Goal: Task Accomplishment & Management: Manage account settings

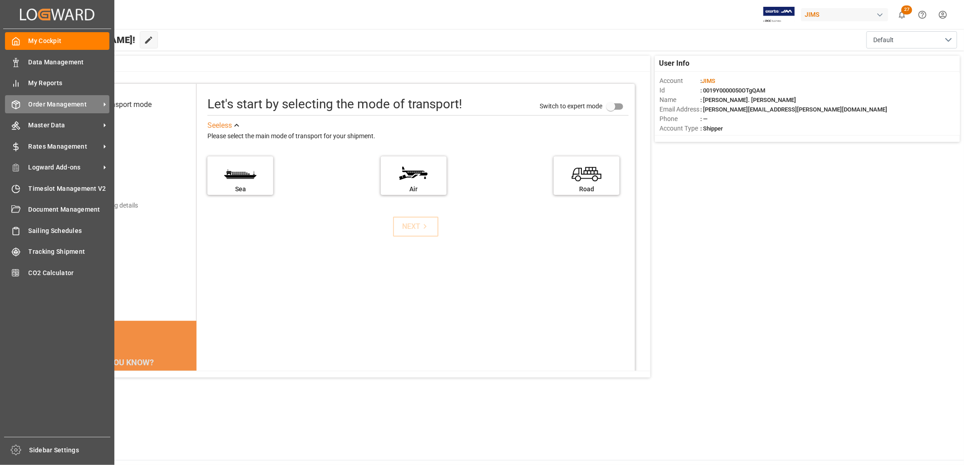
click at [54, 100] on span "Order Management" at bounding box center [65, 105] width 72 height 10
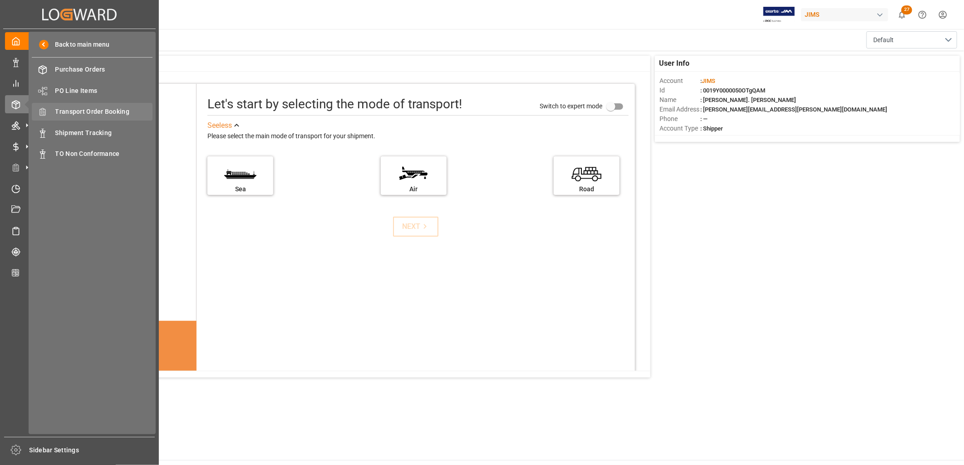
click at [93, 109] on span "Transport Order Booking" at bounding box center [104, 112] width 98 height 10
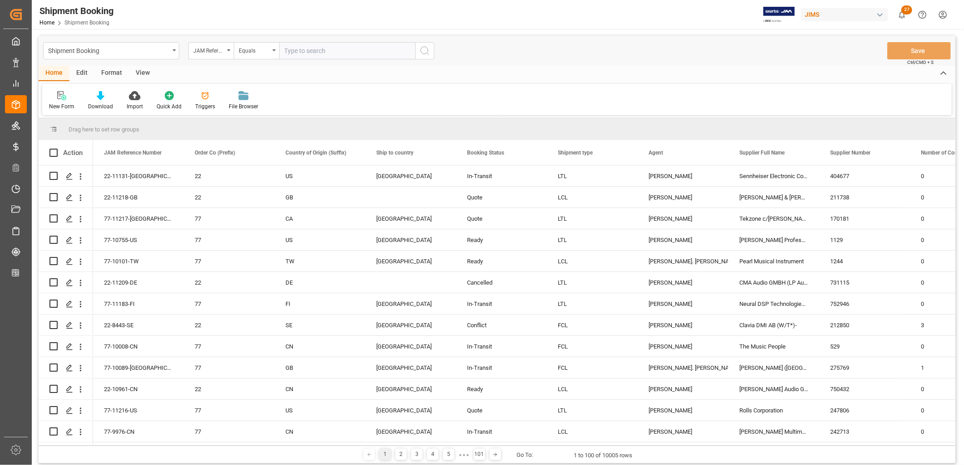
click at [288, 45] on input "text" at bounding box center [347, 50] width 136 height 17
type input "22-10500-JP"
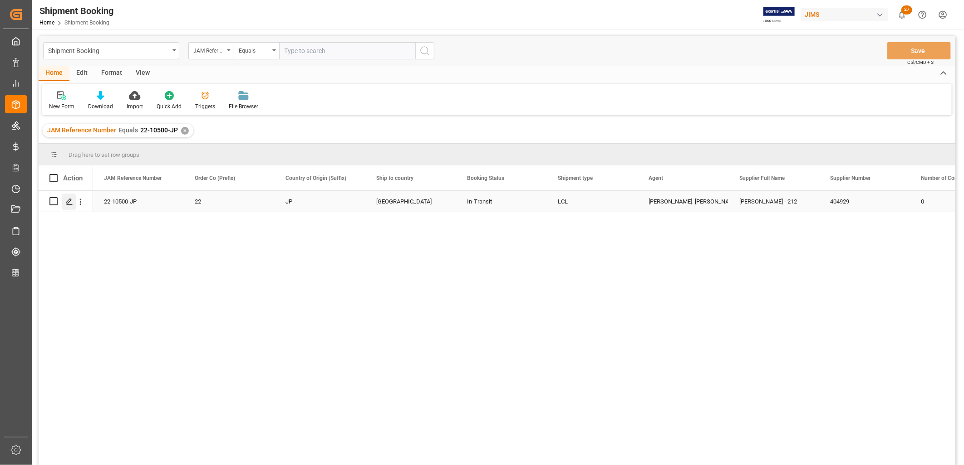
click at [67, 200] on icon "Press SPACE to select this row." at bounding box center [69, 201] width 7 height 7
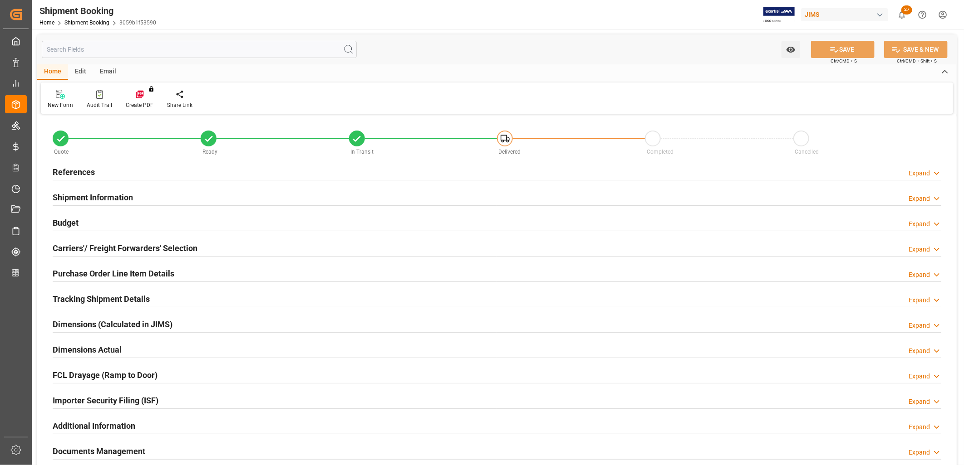
type input "67"
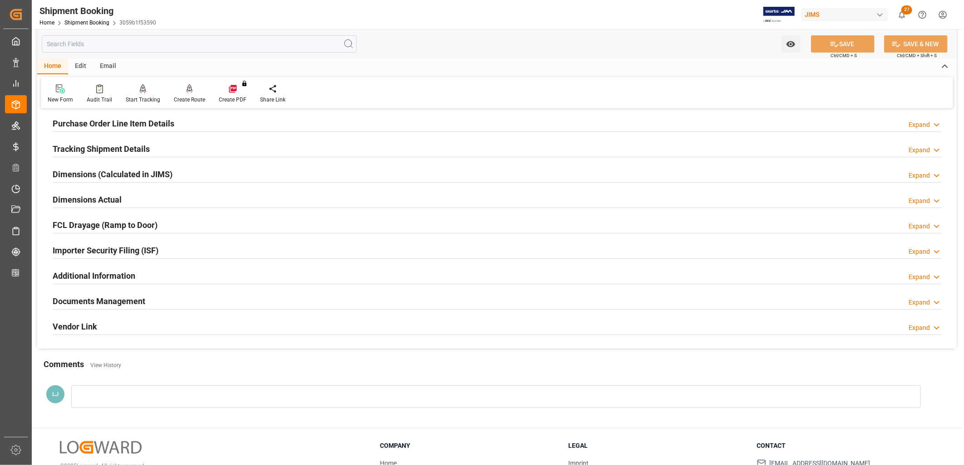
scroll to position [151, 0]
click at [137, 117] on h2 "Purchase Order Line Item Details" at bounding box center [114, 123] width 122 height 12
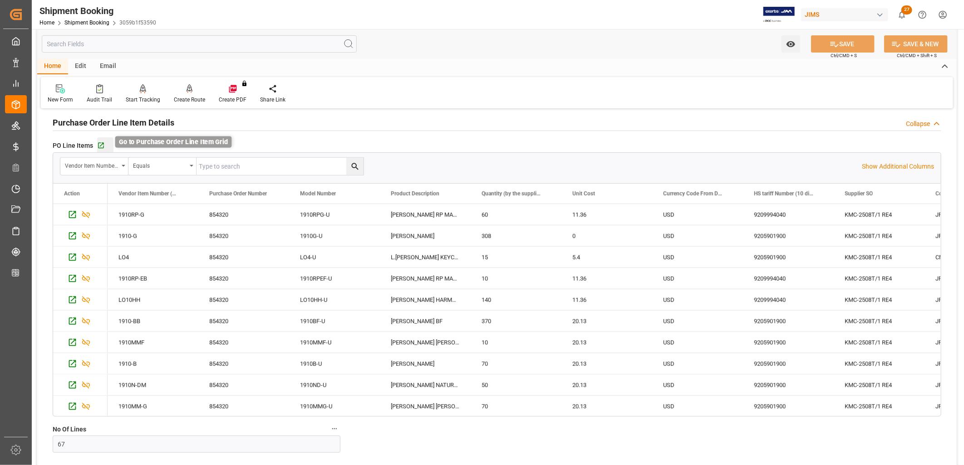
click at [100, 146] on icon "button" at bounding box center [101, 146] width 6 height 6
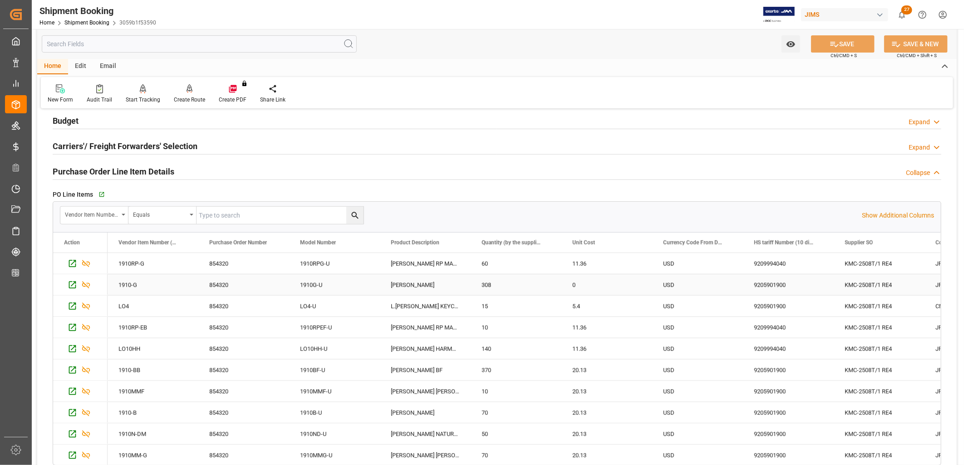
scroll to position [0, 0]
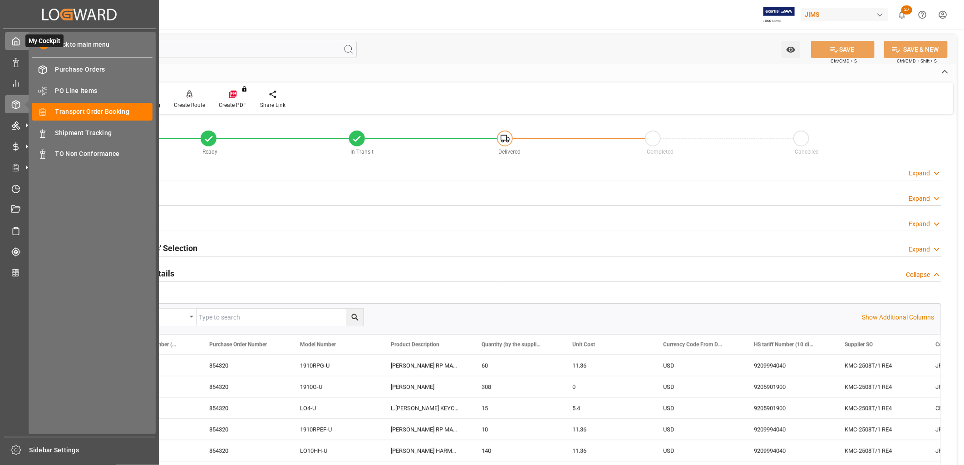
click at [13, 39] on icon at bounding box center [16, 42] width 7 height 8
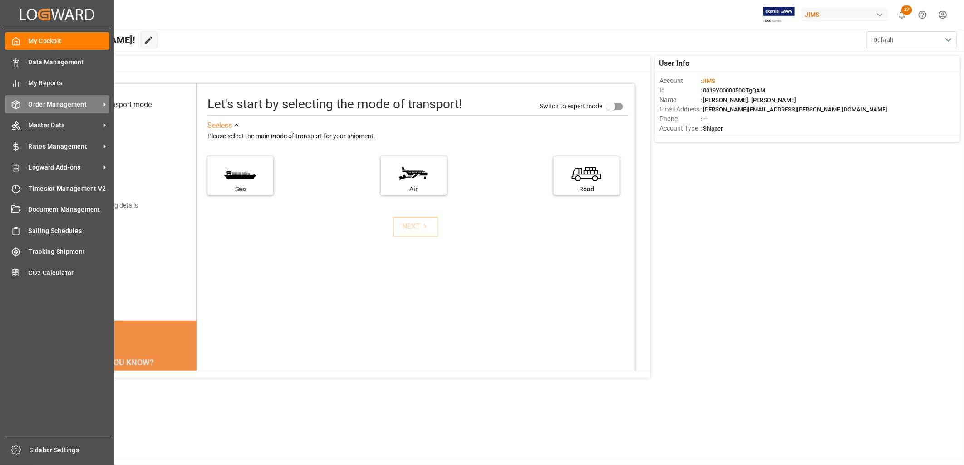
click at [59, 101] on span "Order Management" at bounding box center [65, 105] width 72 height 10
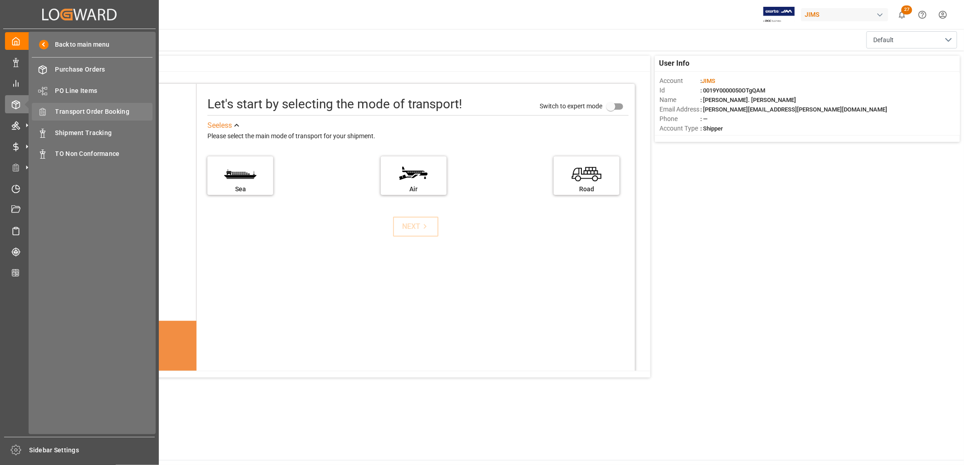
click at [110, 108] on span "Transport Order Booking" at bounding box center [104, 112] width 98 height 10
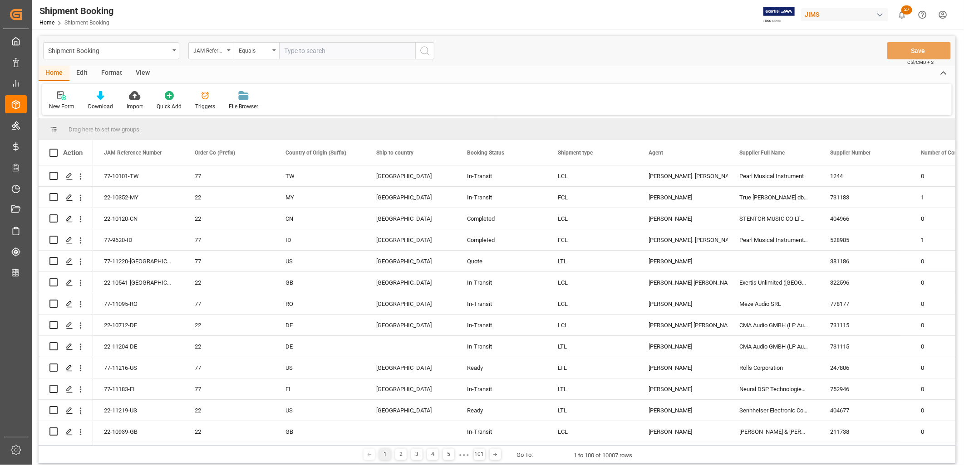
click at [289, 50] on input "text" at bounding box center [347, 50] width 136 height 17
type input "77-10102-CN"
click at [422, 48] on icon "search button" at bounding box center [424, 50] width 11 height 11
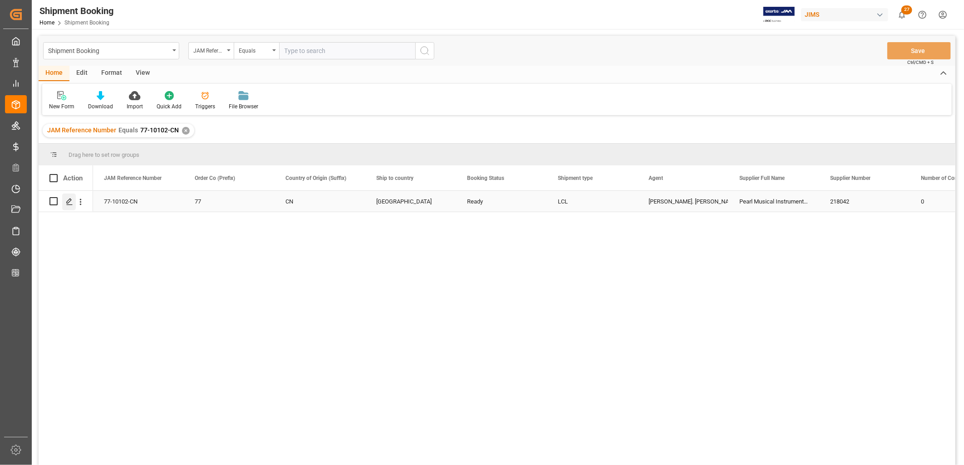
click at [69, 201] on polygon "Press SPACE to select this row." at bounding box center [69, 201] width 5 height 5
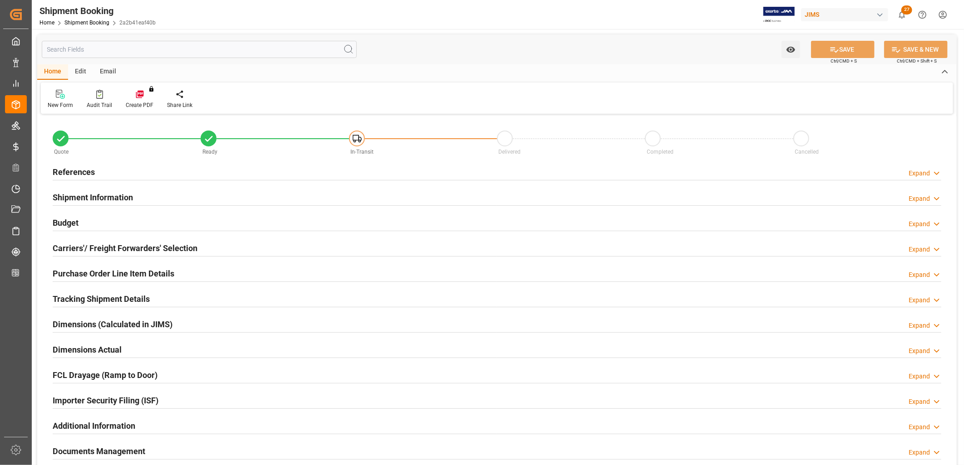
type input "56"
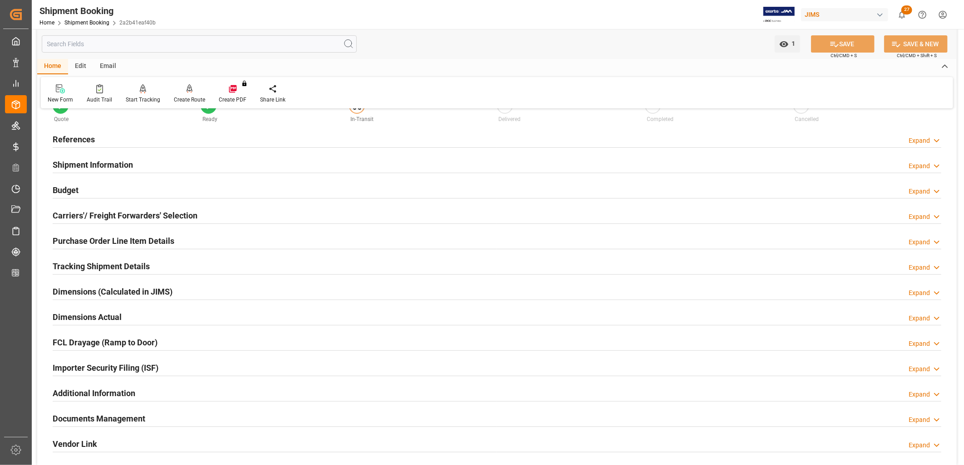
scroll to position [17, 0]
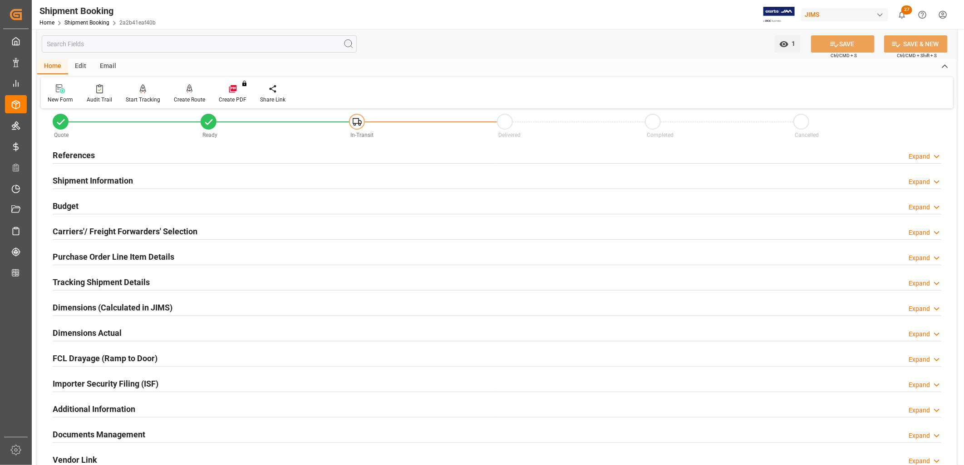
click at [100, 253] on h2 "Purchase Order Line Item Details" at bounding box center [114, 257] width 122 height 12
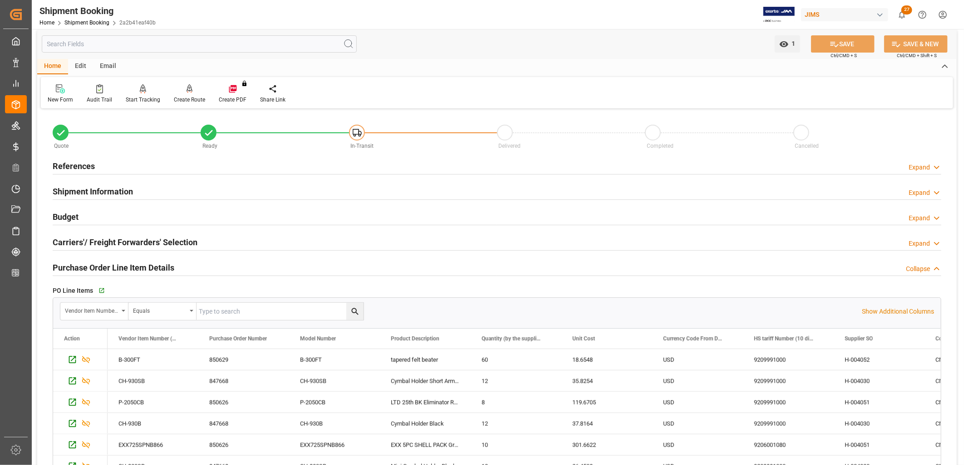
scroll to position [0, 0]
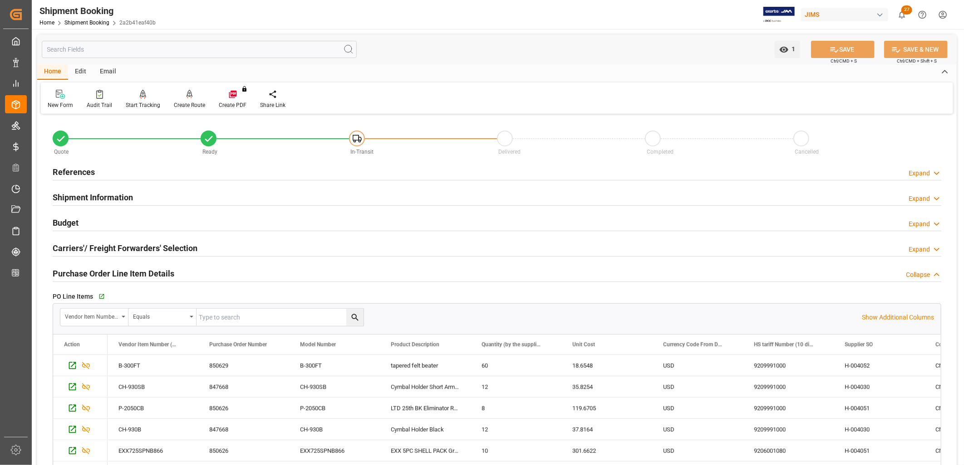
click at [77, 167] on h2 "References" at bounding box center [74, 172] width 42 height 12
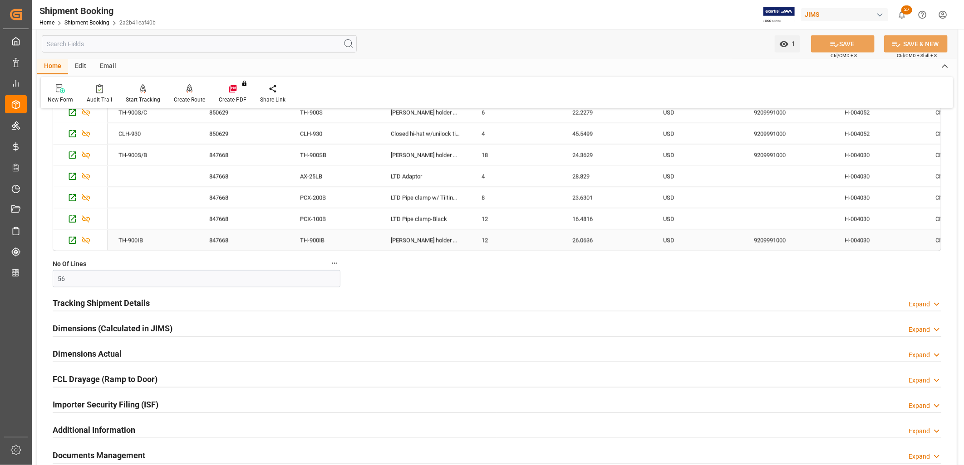
scroll to position [504, 0]
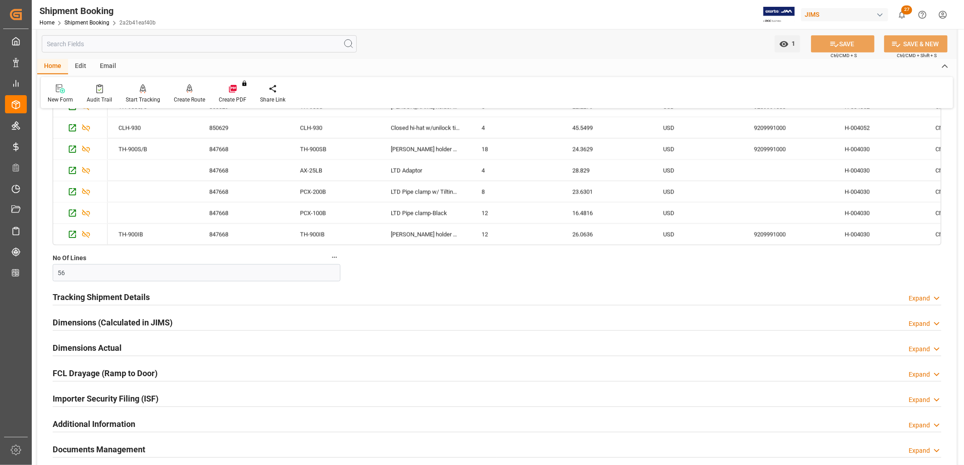
click at [110, 300] on h2 "Tracking Shipment Details" at bounding box center [101, 297] width 97 height 12
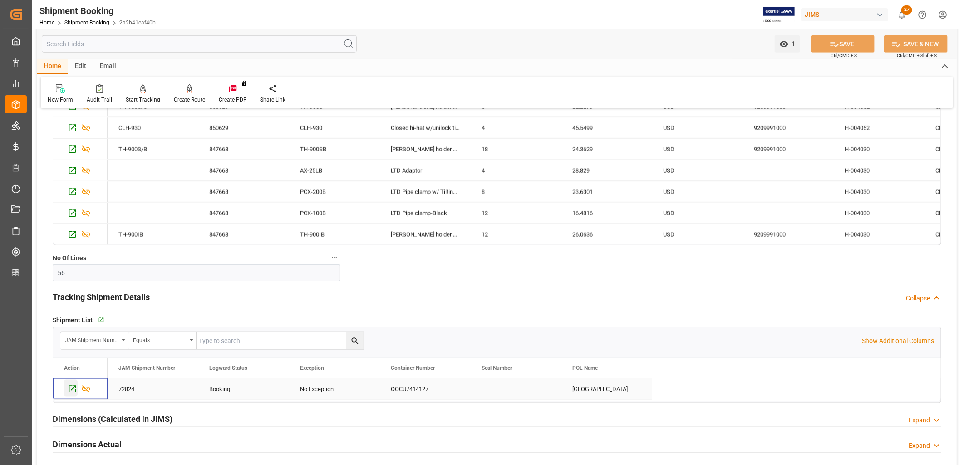
click at [73, 389] on icon "Press SPACE to select this row." at bounding box center [72, 389] width 7 height 7
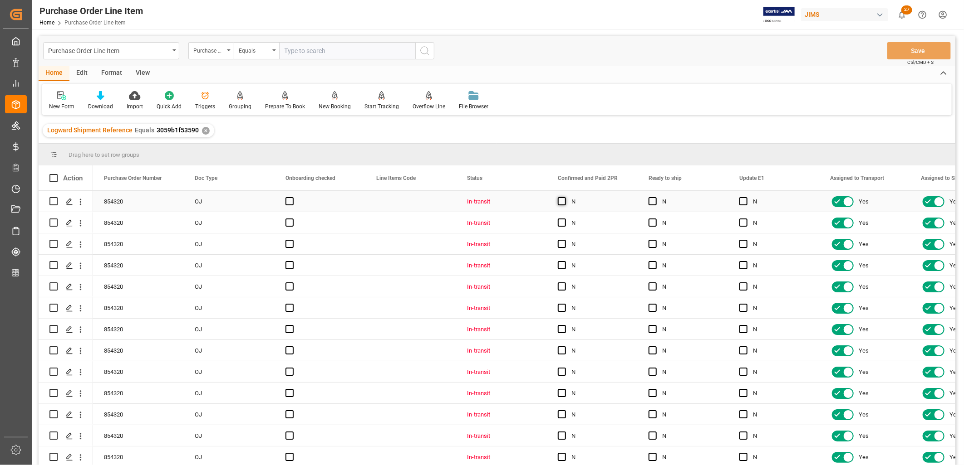
click at [559, 201] on span "Press SPACE to select this row." at bounding box center [562, 201] width 8 height 8
click at [564, 197] on input "Press SPACE to select this row." at bounding box center [564, 197] width 0 height 0
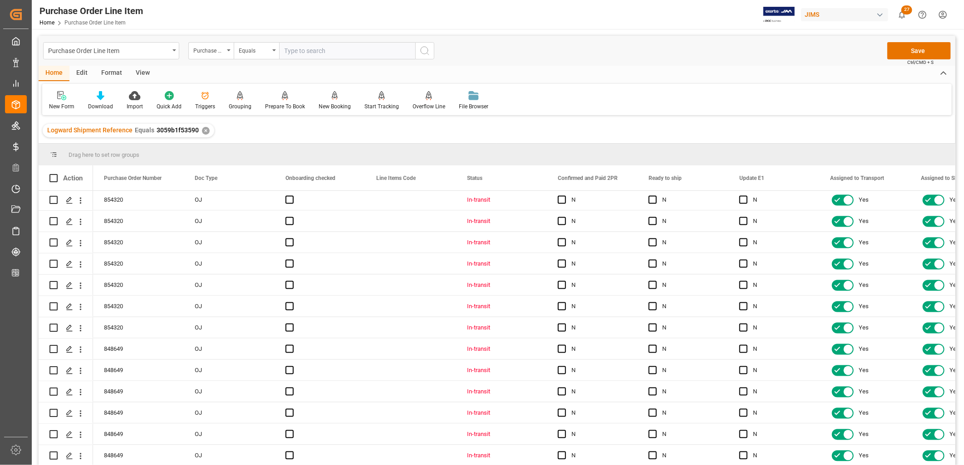
scroll to position [1154, 0]
drag, startPoint x: 636, startPoint y: 209, endPoint x: 612, endPoint y: 461, distance: 253.3
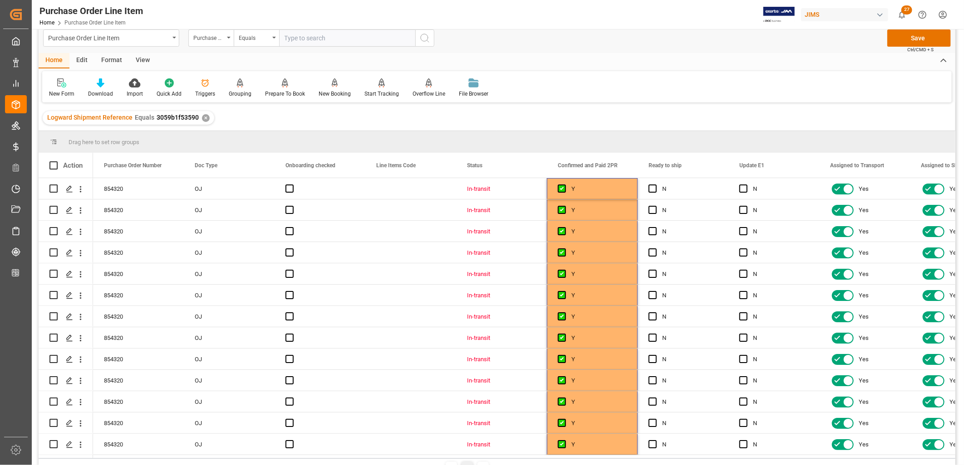
scroll to position [0, 0]
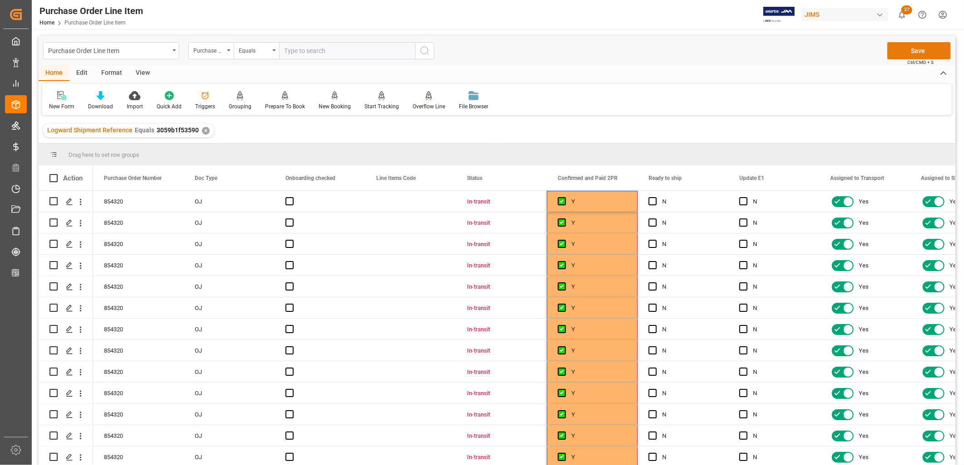
click at [918, 49] on button "Save" at bounding box center [919, 50] width 64 height 17
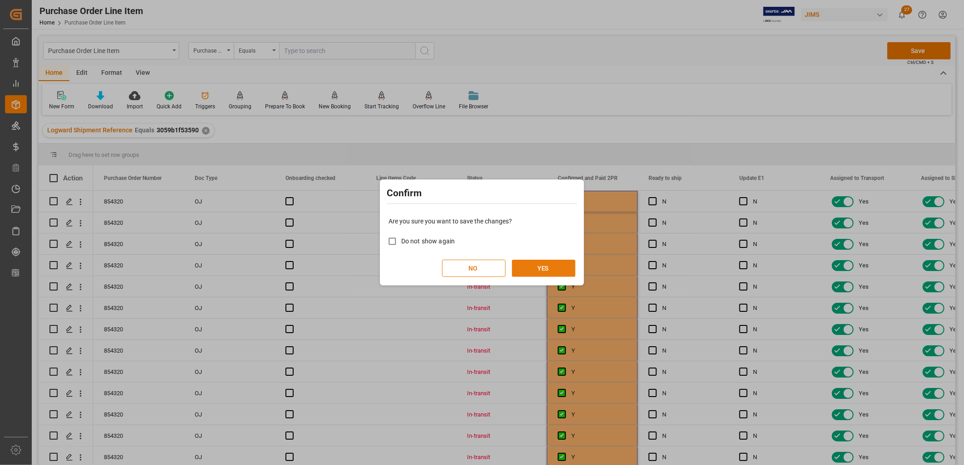
click at [548, 264] on button "YES" at bounding box center [544, 268] width 64 height 17
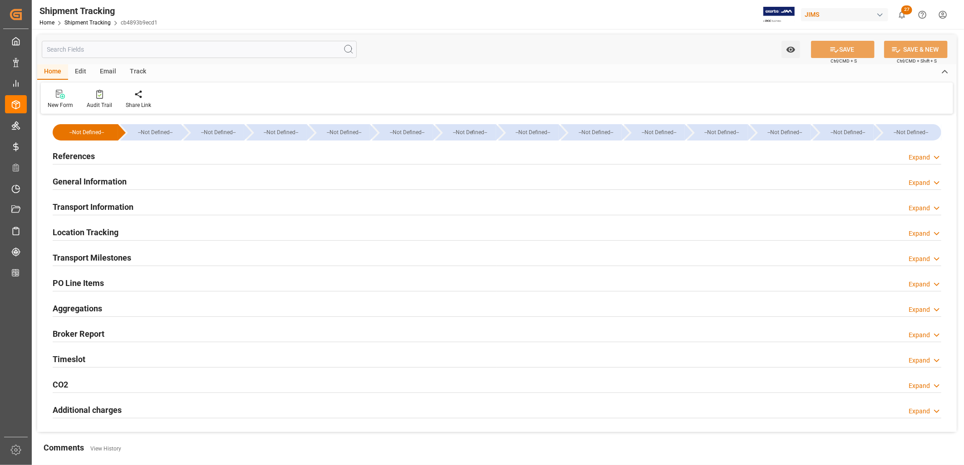
type input "21-05-2025"
click at [79, 152] on h2 "References" at bounding box center [74, 156] width 42 height 12
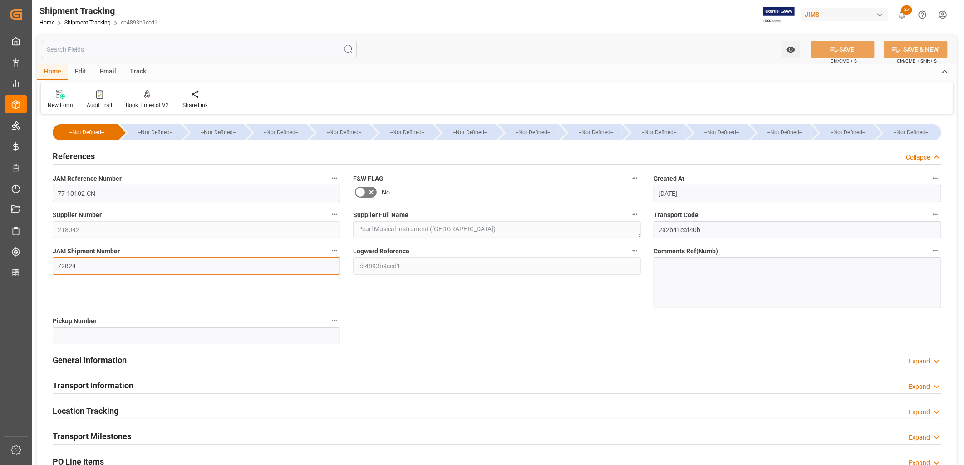
drag, startPoint x: 78, startPoint y: 268, endPoint x: 49, endPoint y: 261, distance: 30.4
click at [49, 261] on div "JAM Shipment Number 72824" at bounding box center [196, 277] width 300 height 70
type input "73160"
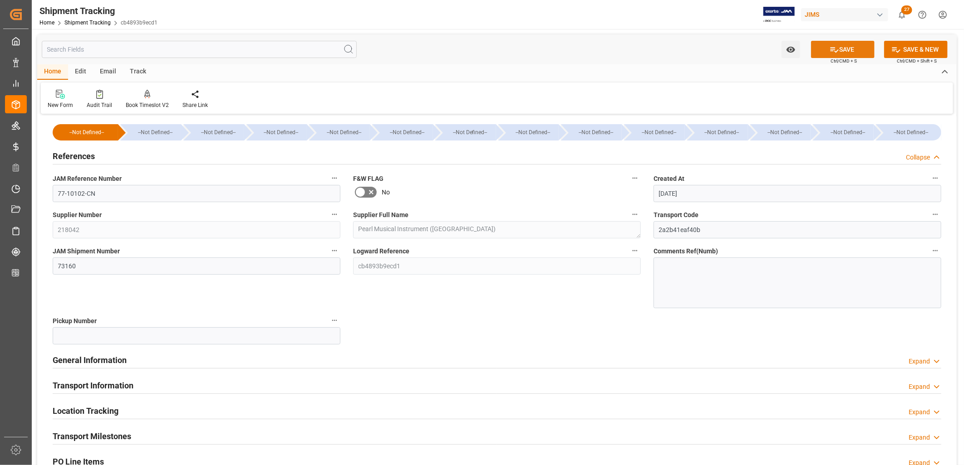
click at [837, 47] on button "SAVE" at bounding box center [843, 49] width 64 height 17
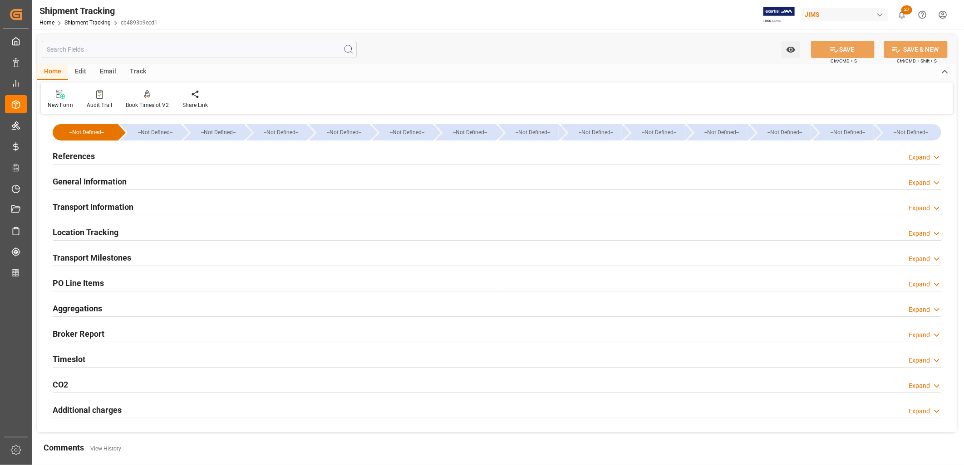
click at [98, 257] on h2 "Transport Milestones" at bounding box center [92, 258] width 78 height 12
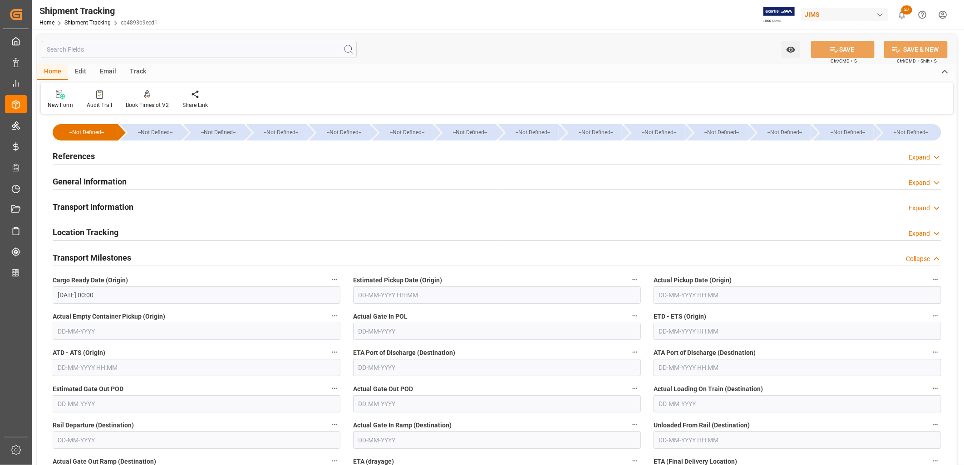
click at [96, 207] on h2 "Transport Information" at bounding box center [93, 207] width 81 height 12
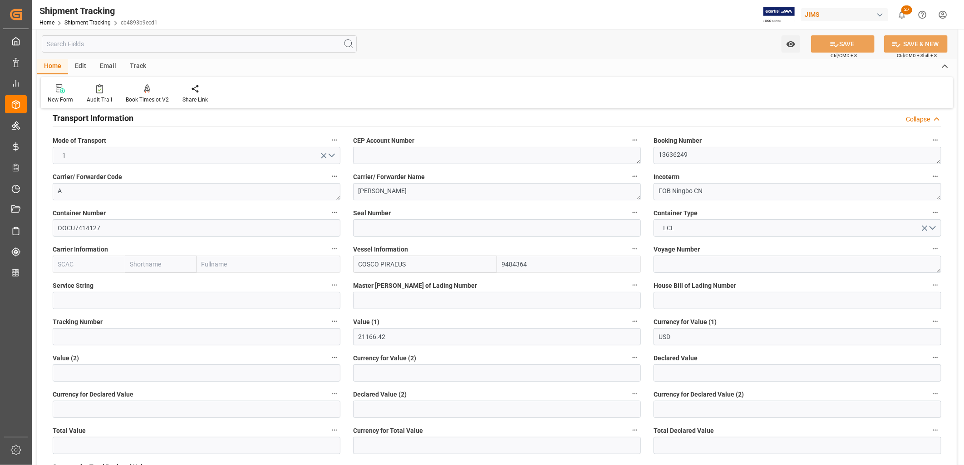
scroll to position [101, 0]
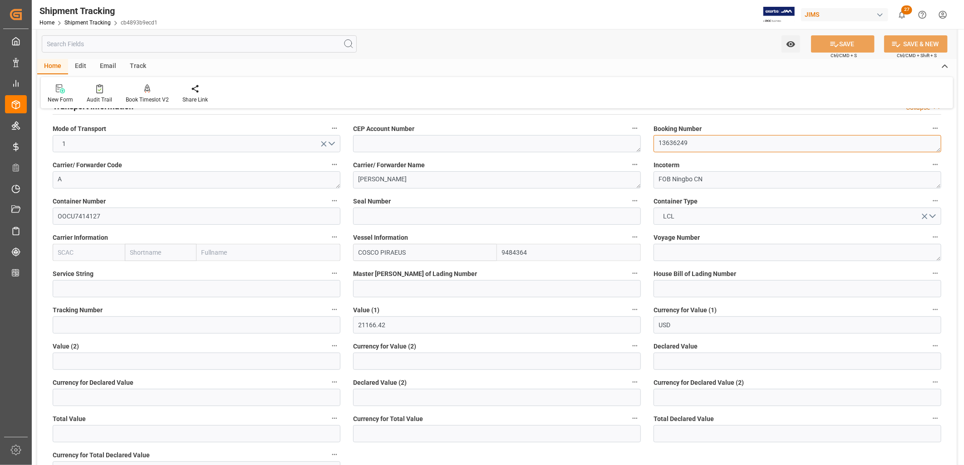
drag, startPoint x: 686, startPoint y: 141, endPoint x: 652, endPoint y: 138, distance: 33.7
click at [652, 138] on div "Booking Number 13636249" at bounding box center [797, 137] width 300 height 36
click at [673, 250] on textarea at bounding box center [797, 252] width 288 height 17
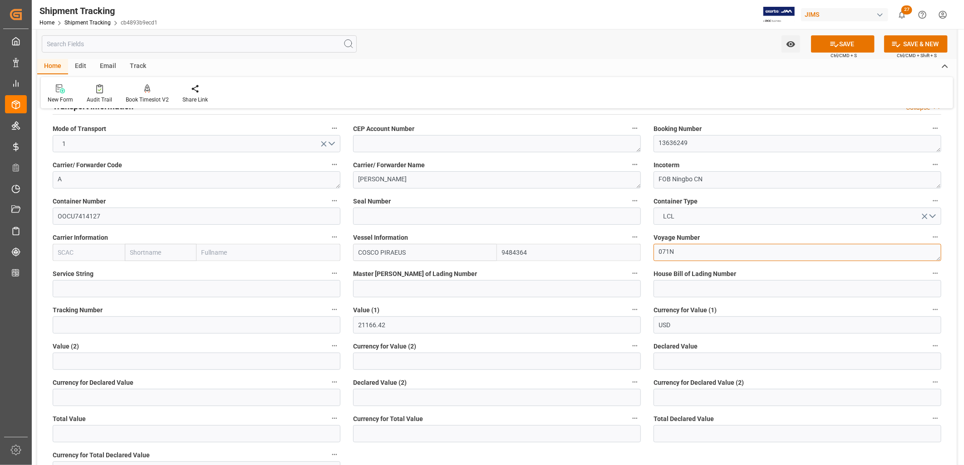
type textarea "071N"
click at [365, 285] on input at bounding box center [497, 288] width 288 height 17
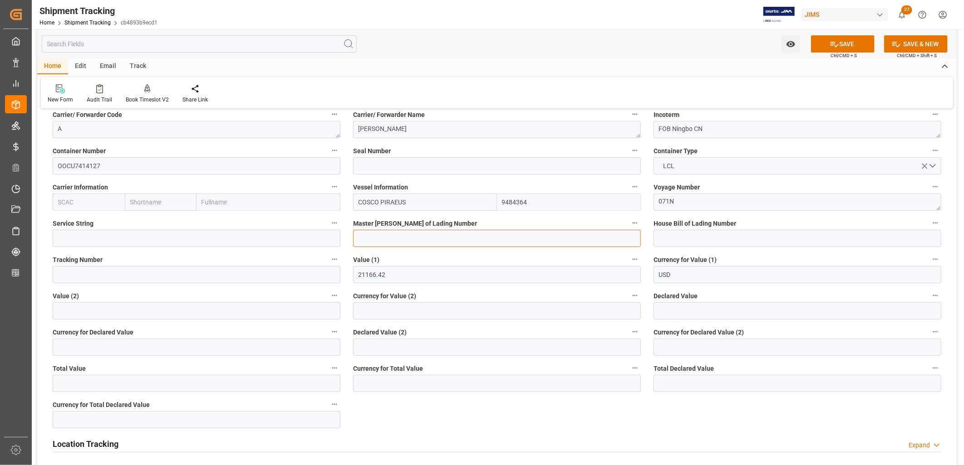
click at [357, 237] on input at bounding box center [497, 238] width 288 height 17
type input "DMCNSY084700"
click at [674, 243] on input at bounding box center [797, 238] width 288 height 17
click at [851, 44] on button "SAVE" at bounding box center [843, 43] width 64 height 17
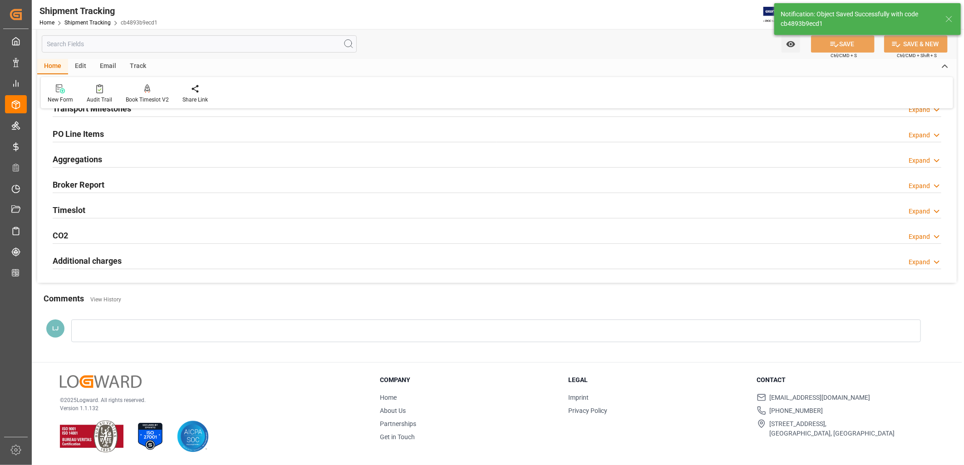
scroll to position [150, 0]
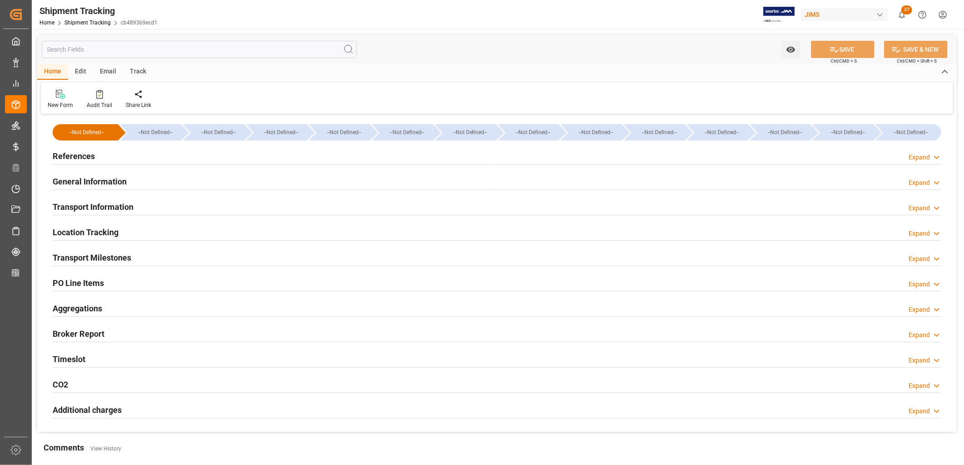
type input "[DATE] 00:00"
click at [113, 256] on h2 "Transport Milestones" at bounding box center [92, 258] width 78 height 12
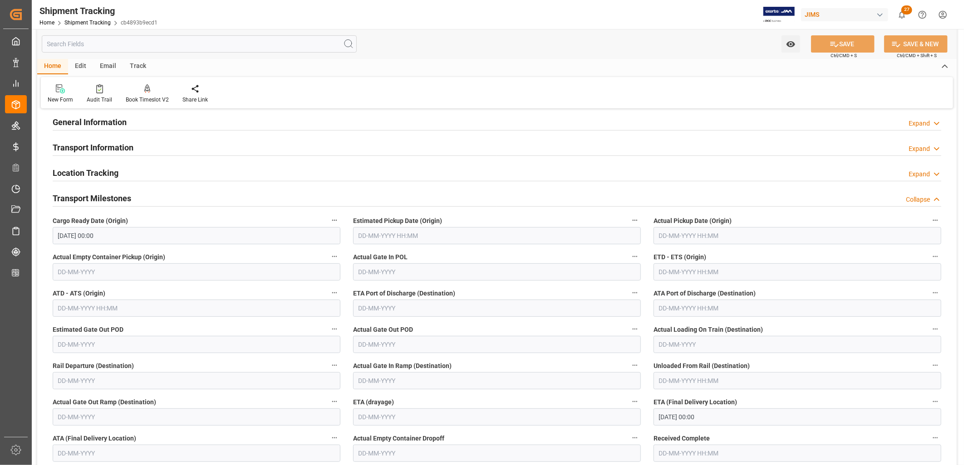
scroll to position [50, 0]
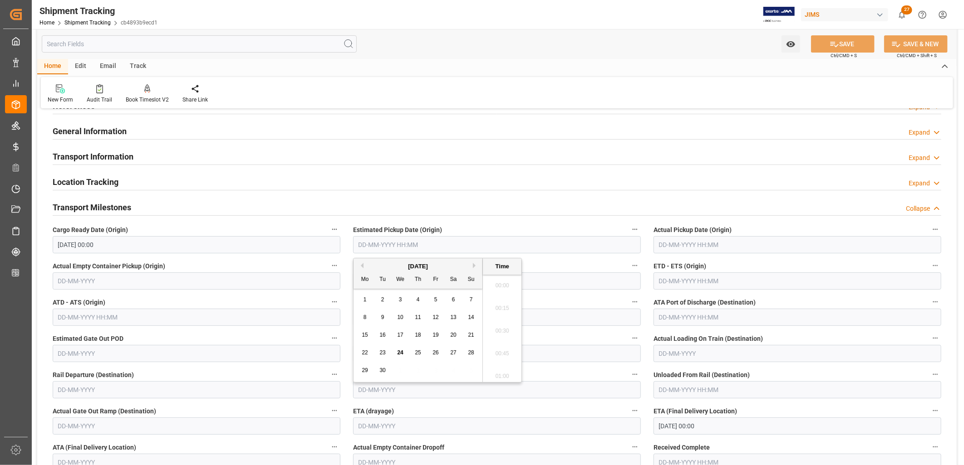
click at [375, 243] on input "text" at bounding box center [497, 244] width 288 height 17
click at [370, 300] on div "1" at bounding box center [364, 300] width 11 height 11
click at [386, 334] on div "16" at bounding box center [382, 335] width 11 height 11
type input "16-09-2025 00:00"
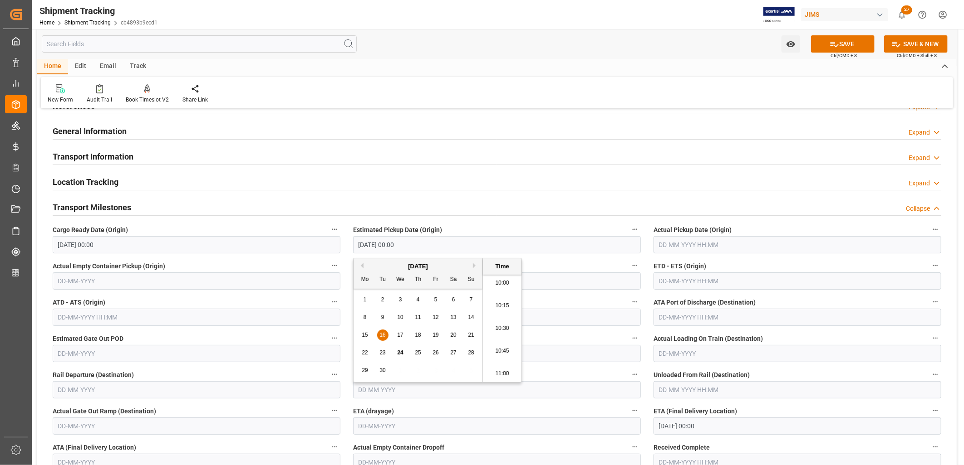
click at [672, 245] on input "text" at bounding box center [797, 244] width 288 height 17
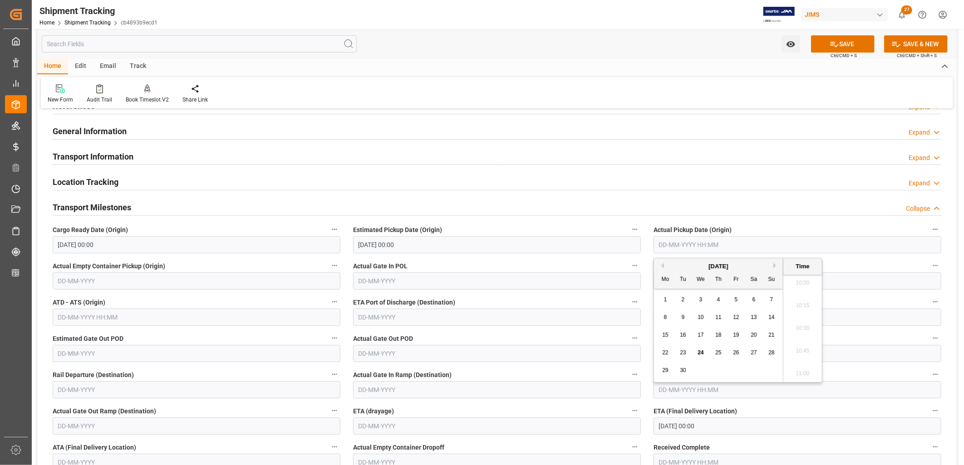
click at [672, 340] on div "15 16 17 18 19 20 21" at bounding box center [718, 336] width 124 height 18
click at [684, 338] on span "16" at bounding box center [683, 335] width 6 height 6
type input "16-09-2025 00:00"
click at [426, 284] on input "text" at bounding box center [497, 281] width 288 height 17
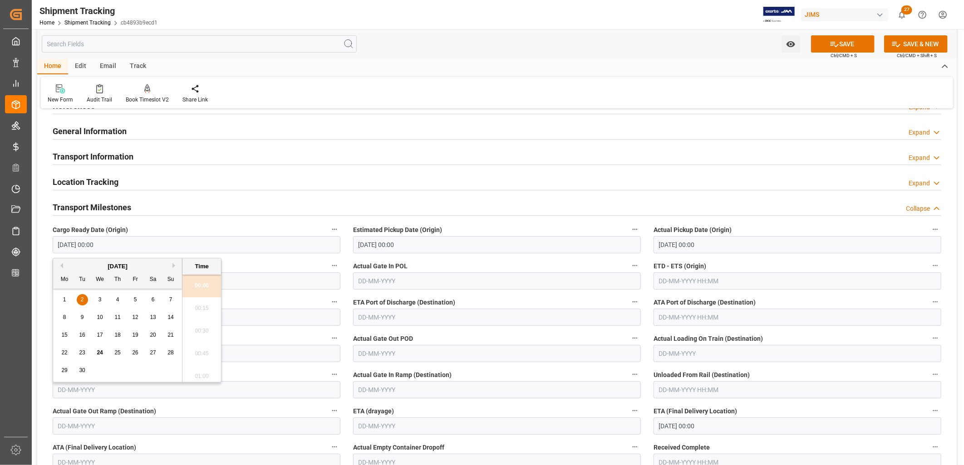
click at [107, 246] on input "02-09-2025 00:00" at bounding box center [197, 244] width 288 height 17
click at [64, 318] on span "8" at bounding box center [64, 317] width 3 height 6
type input "08-09-2025 00:00"
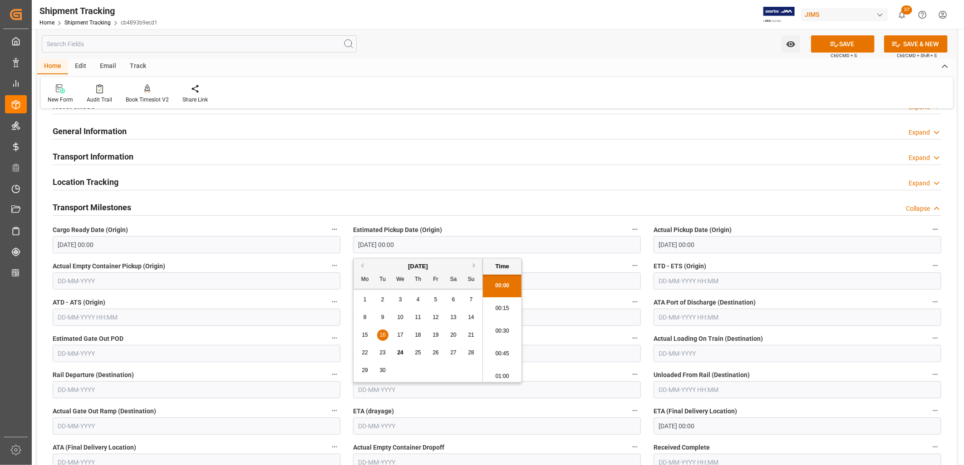
click at [415, 242] on input "16-09-2025 00:00" at bounding box center [497, 244] width 288 height 17
click at [364, 316] on span "8" at bounding box center [364, 317] width 3 height 6
type input "08-09-2025 00:00"
click at [698, 241] on input "16-09-2025 00:00" at bounding box center [797, 244] width 288 height 17
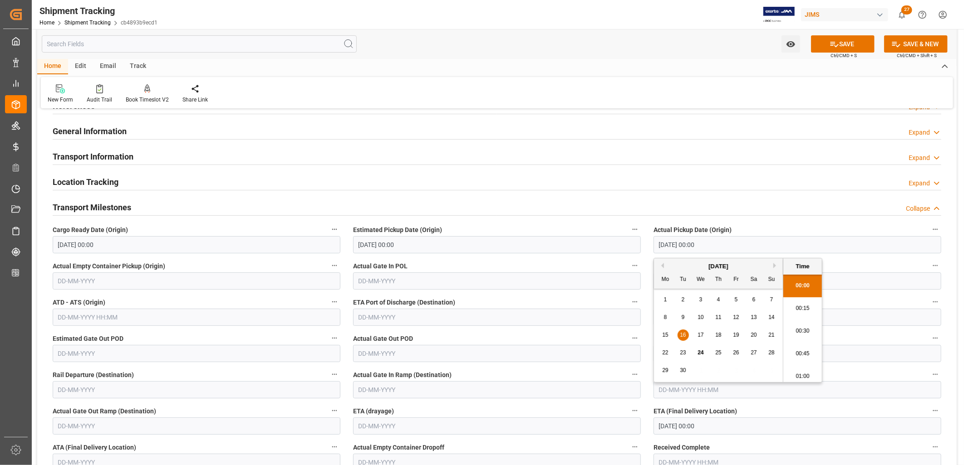
click at [661, 316] on div "8" at bounding box center [665, 318] width 11 height 11
type input "08-09-2025 00:00"
click at [506, 285] on input "text" at bounding box center [497, 281] width 288 height 17
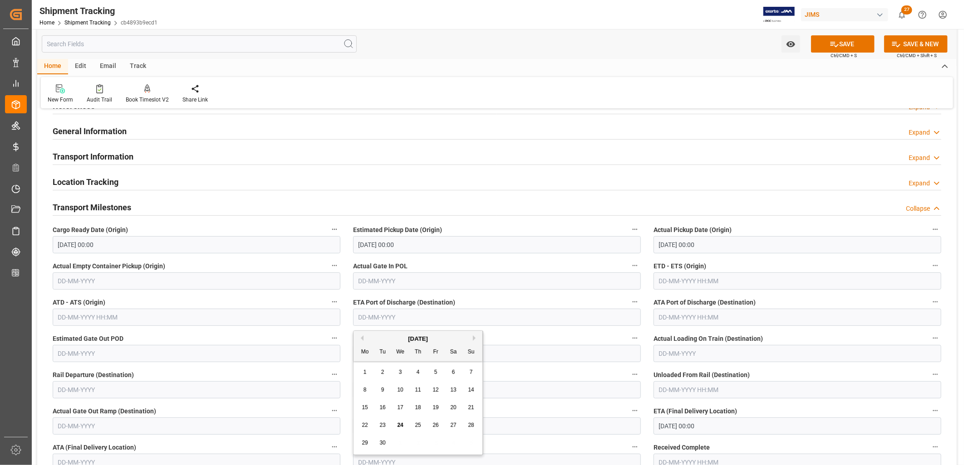
click at [588, 317] on input "text" at bounding box center [497, 317] width 288 height 17
click at [365, 368] on div "1 2 3 4 5 6 7" at bounding box center [418, 373] width 124 height 18
drag, startPoint x: 365, startPoint y: 368, endPoint x: 451, endPoint y: 426, distance: 103.7
click at [451, 426] on span "27" at bounding box center [453, 425] width 6 height 6
type input "27-09-2025"
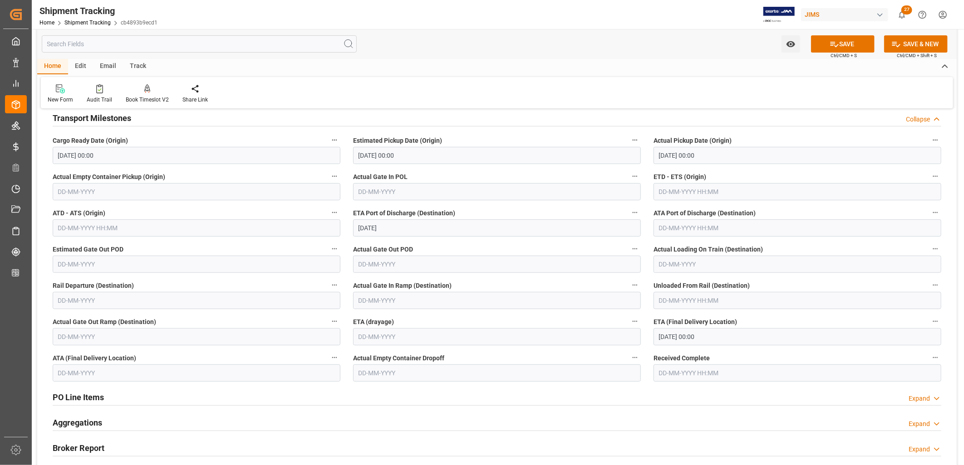
scroll to position [151, 0]
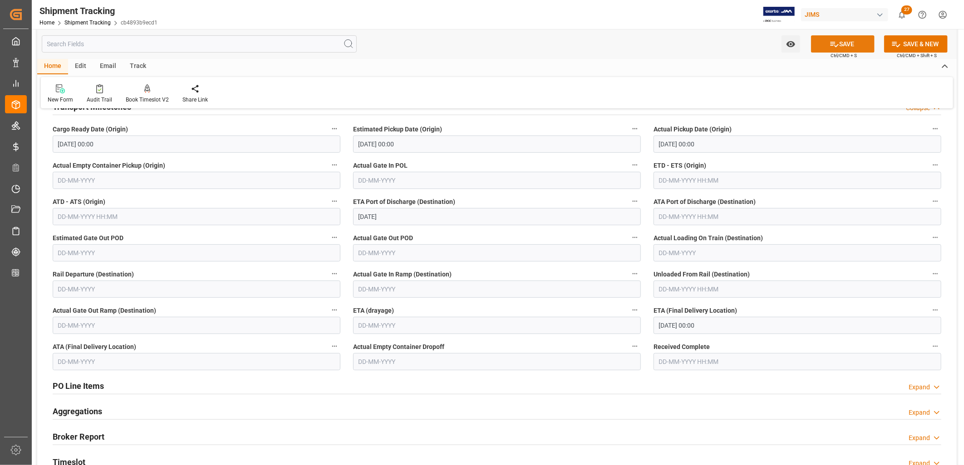
click at [842, 42] on button "SAVE" at bounding box center [843, 43] width 64 height 17
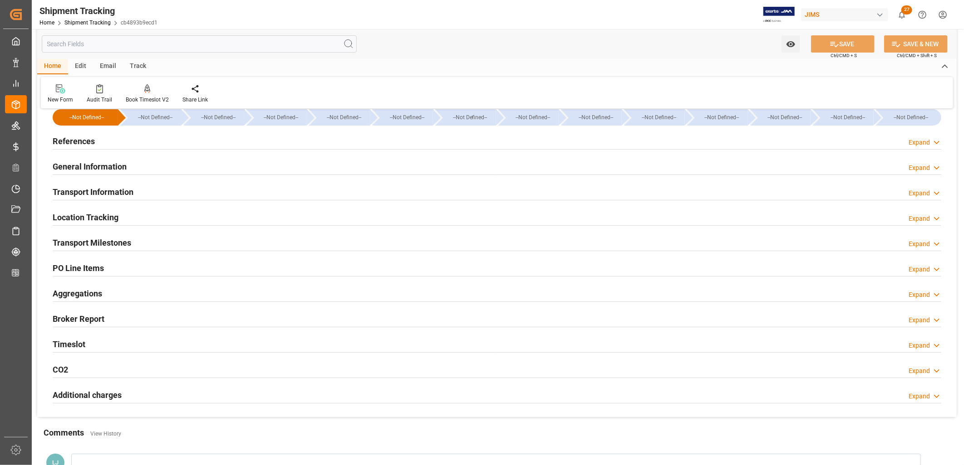
scroll to position [0, 0]
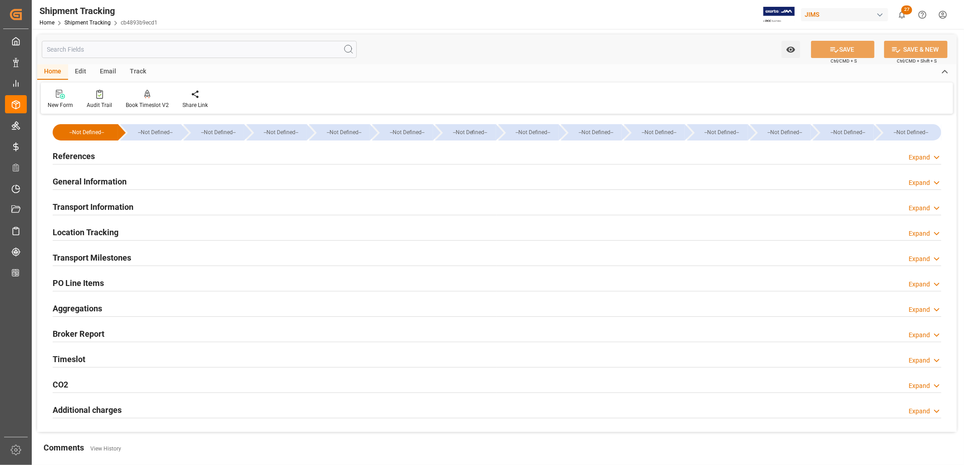
click at [91, 155] on h2 "References" at bounding box center [74, 156] width 42 height 12
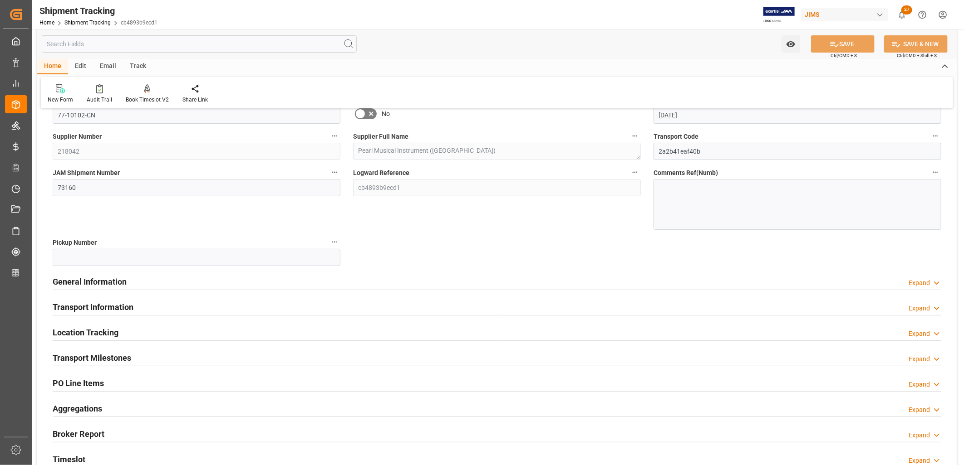
scroll to position [101, 0]
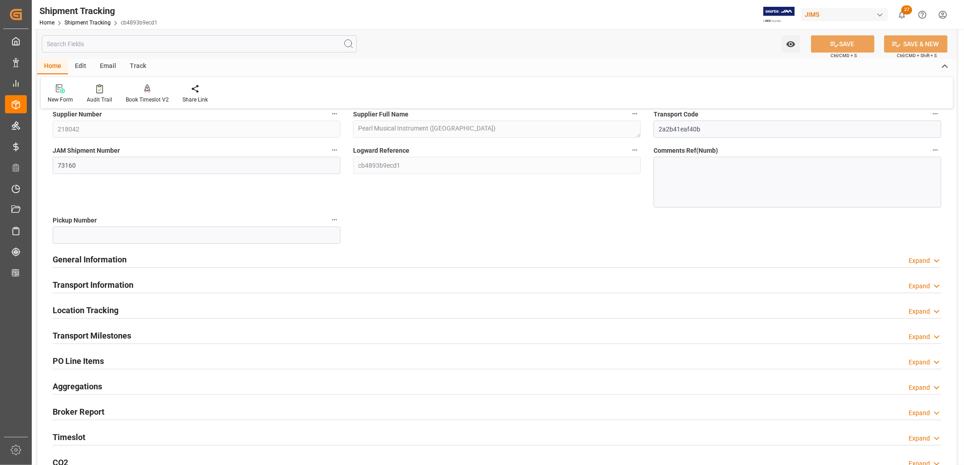
click at [106, 260] on h2 "General Information" at bounding box center [90, 260] width 74 height 12
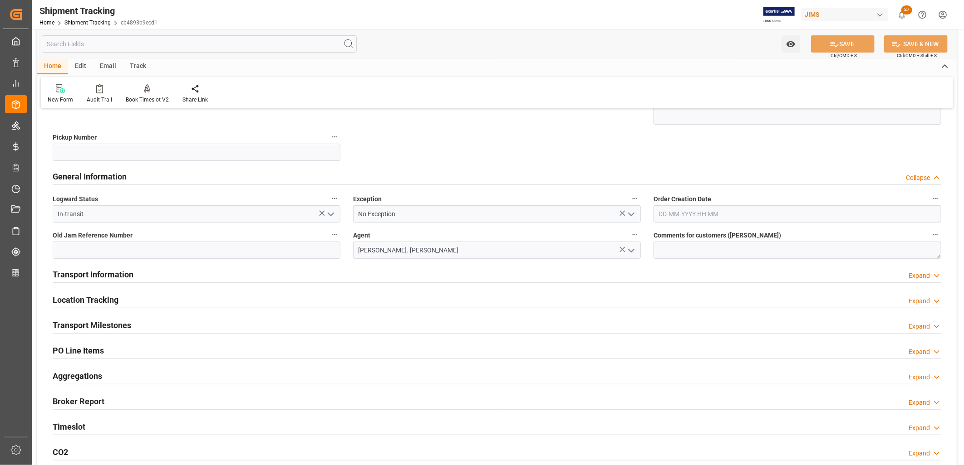
scroll to position [201, 0]
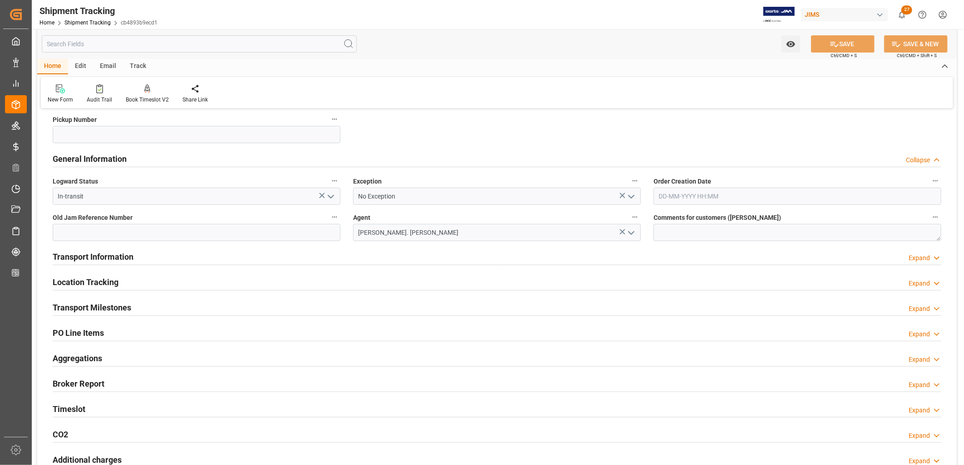
click at [113, 258] on h2 "Transport Information" at bounding box center [93, 257] width 81 height 12
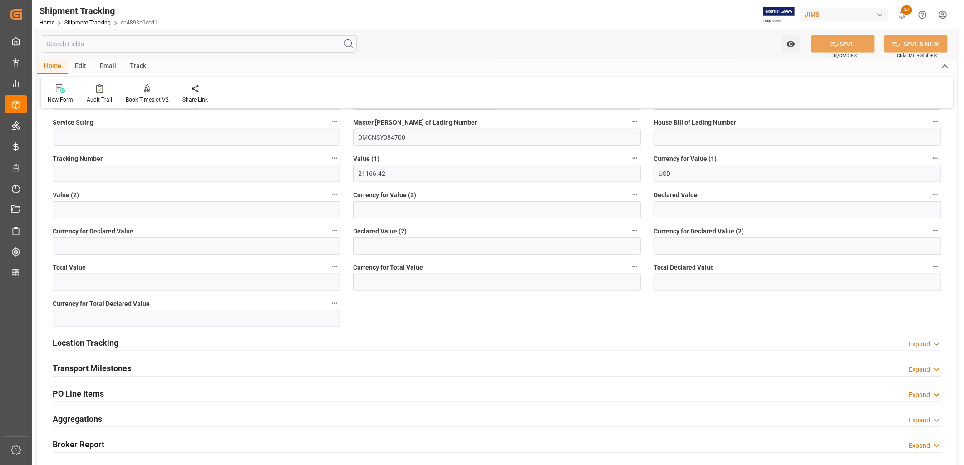
scroll to position [504, 0]
click at [101, 392] on h2 "PO Line Items" at bounding box center [78, 393] width 51 height 12
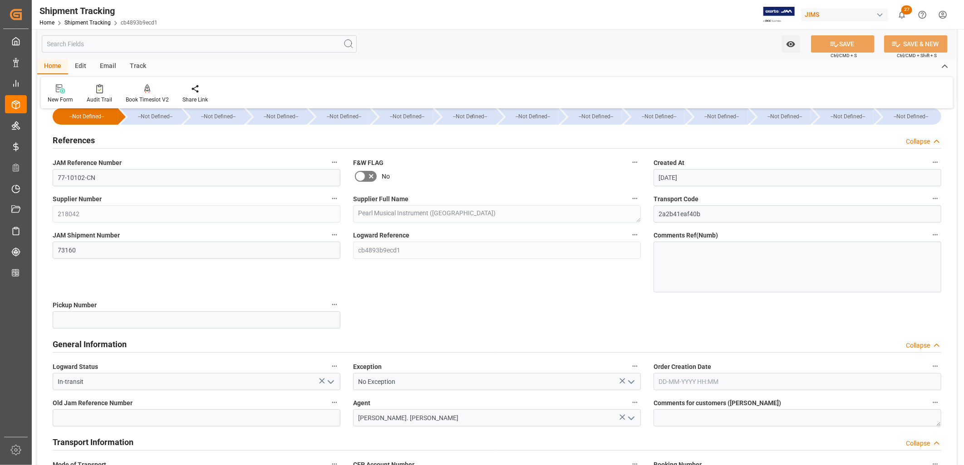
scroll to position [0, 0]
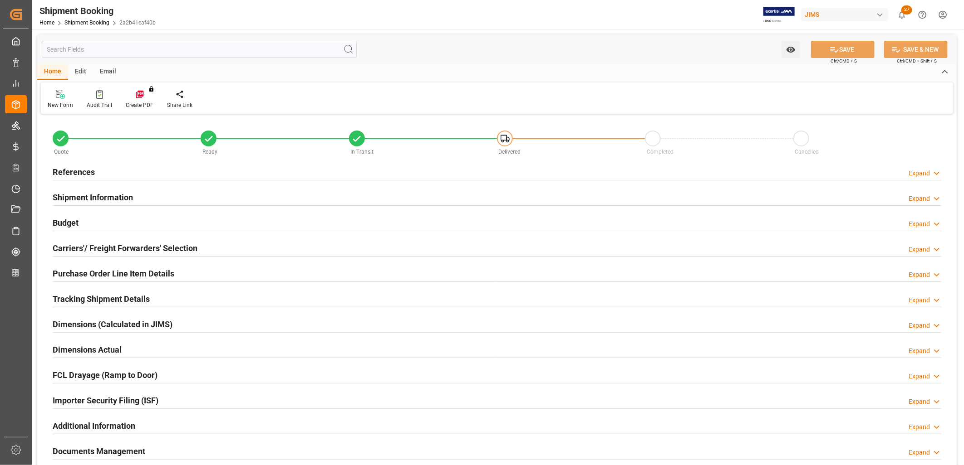
type input "56"
click at [125, 274] on h2 "Purchase Order Line Item Details" at bounding box center [114, 274] width 122 height 12
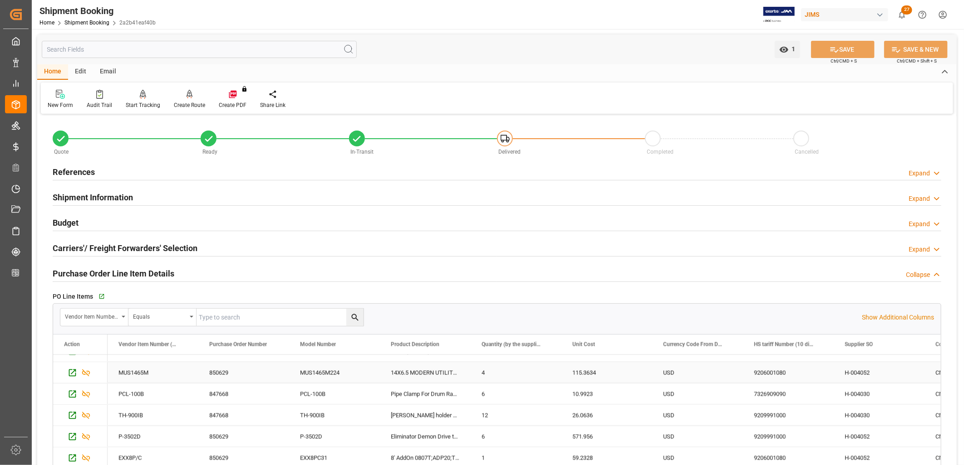
scroll to position [881, 0]
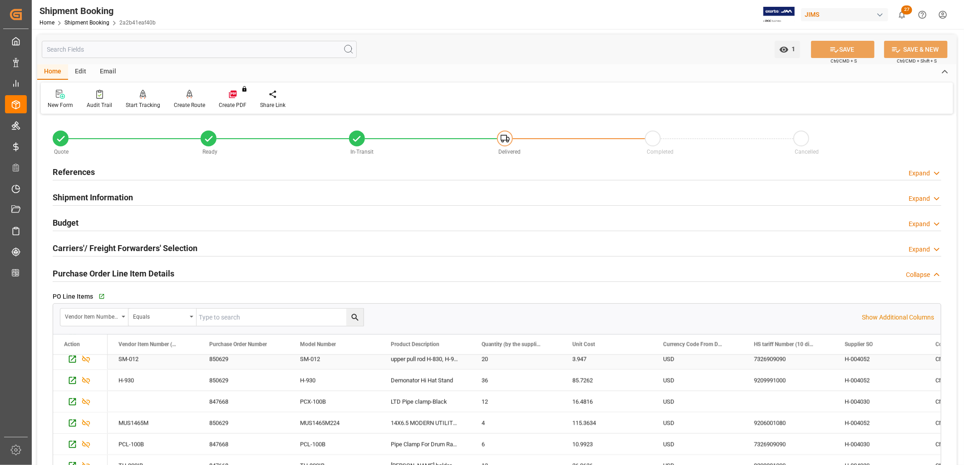
click at [569, 361] on div "3.947" at bounding box center [606, 359] width 91 height 21
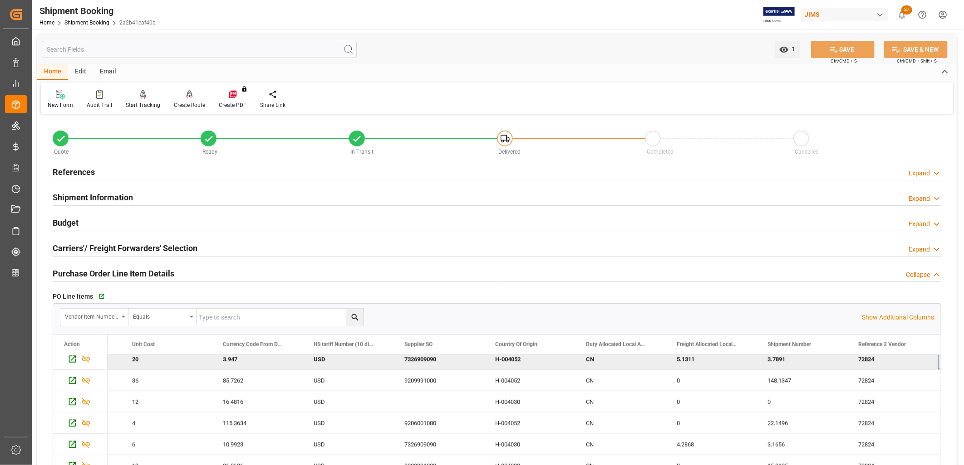
scroll to position [0, 440]
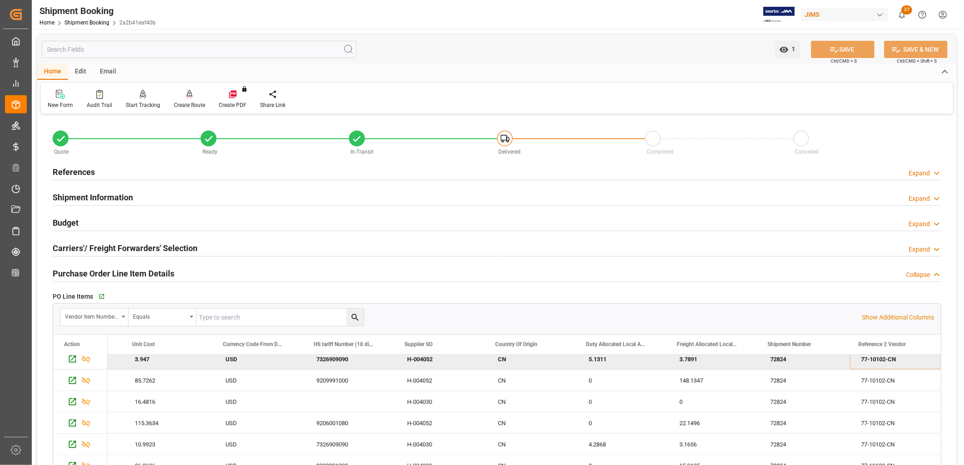
click at [845, 61] on span "Ctrl/CMD + S" at bounding box center [843, 61] width 26 height 7
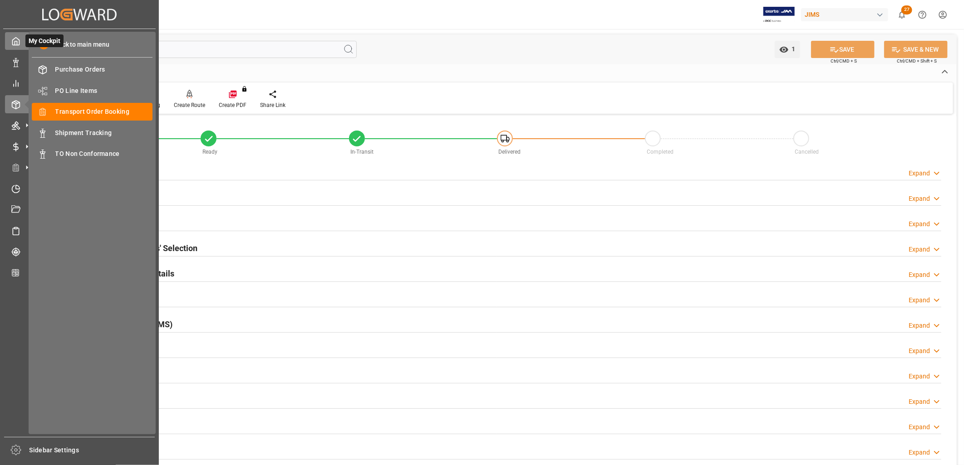
click at [20, 38] on icon at bounding box center [15, 41] width 9 height 9
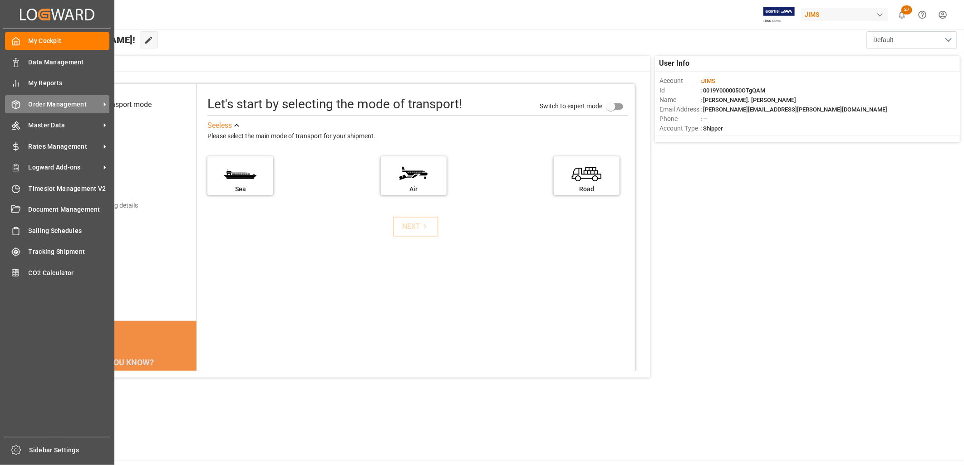
click at [51, 106] on span "Order Management" at bounding box center [65, 105] width 72 height 10
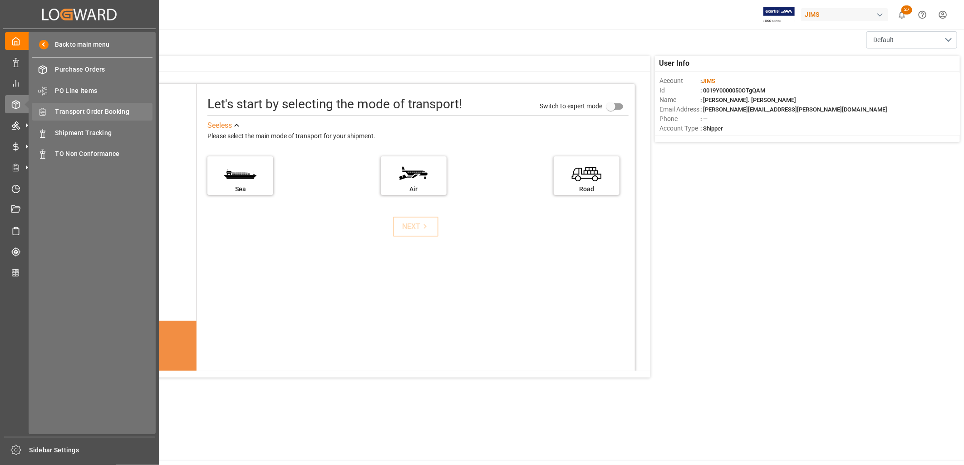
click at [85, 113] on span "Transport Order Booking" at bounding box center [104, 112] width 98 height 10
